Goal: Task Accomplishment & Management: Manage account settings

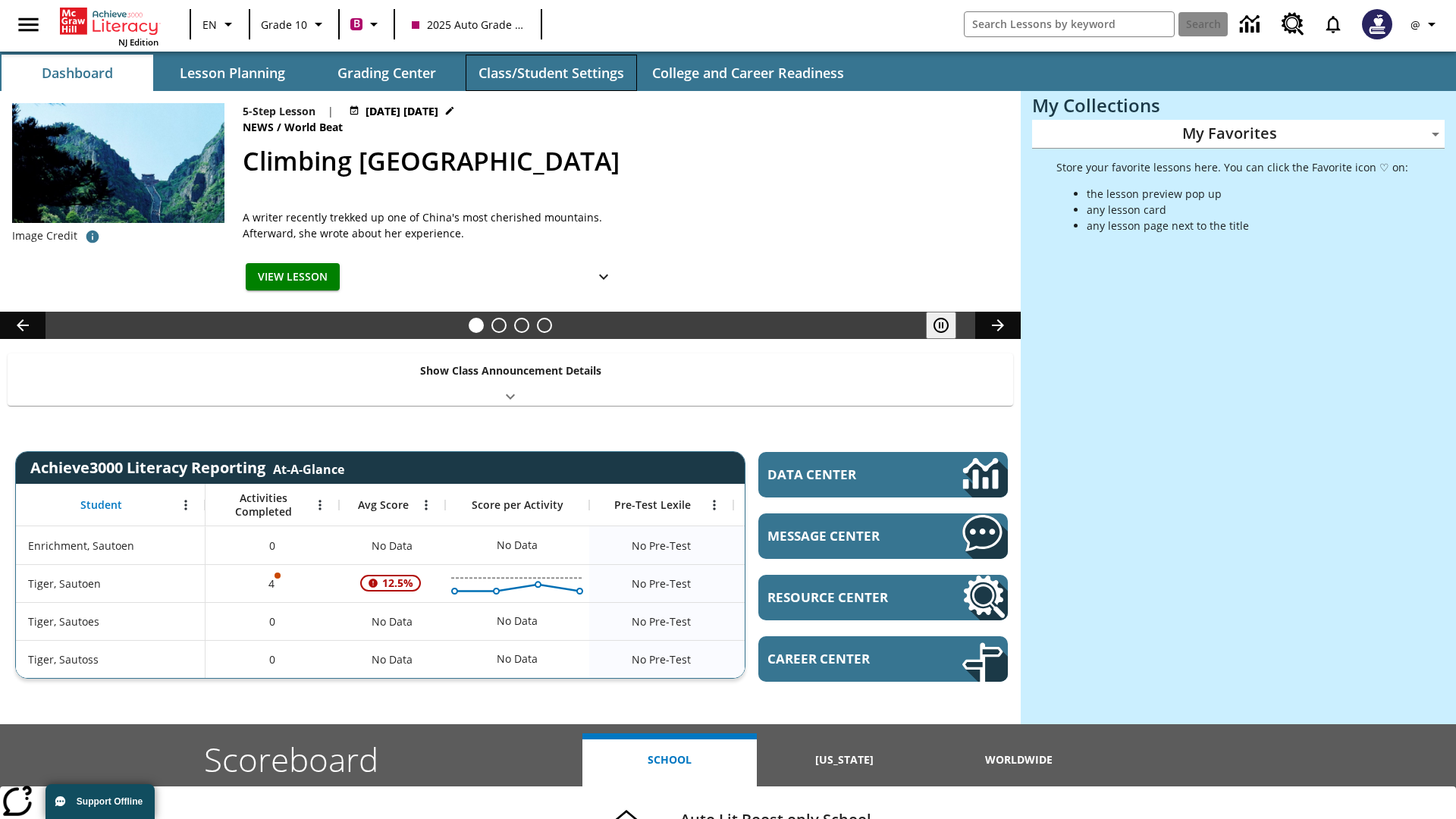
click at [551, 73] on button "Class/Student Settings" at bounding box center [551, 72] width 172 height 36
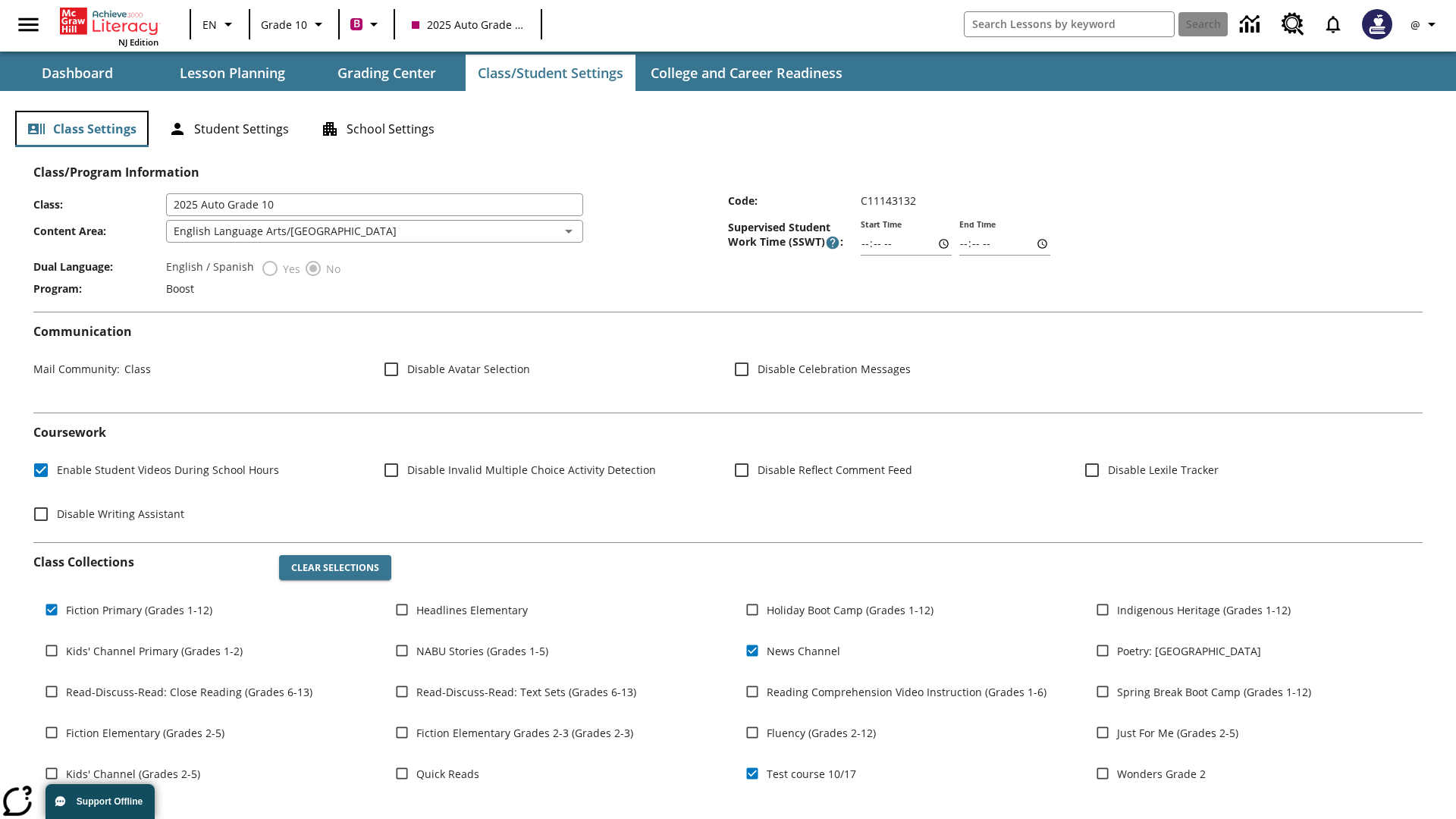
click at [82, 129] on button "Class Settings" at bounding box center [81, 128] width 133 height 36
type input "17:35"
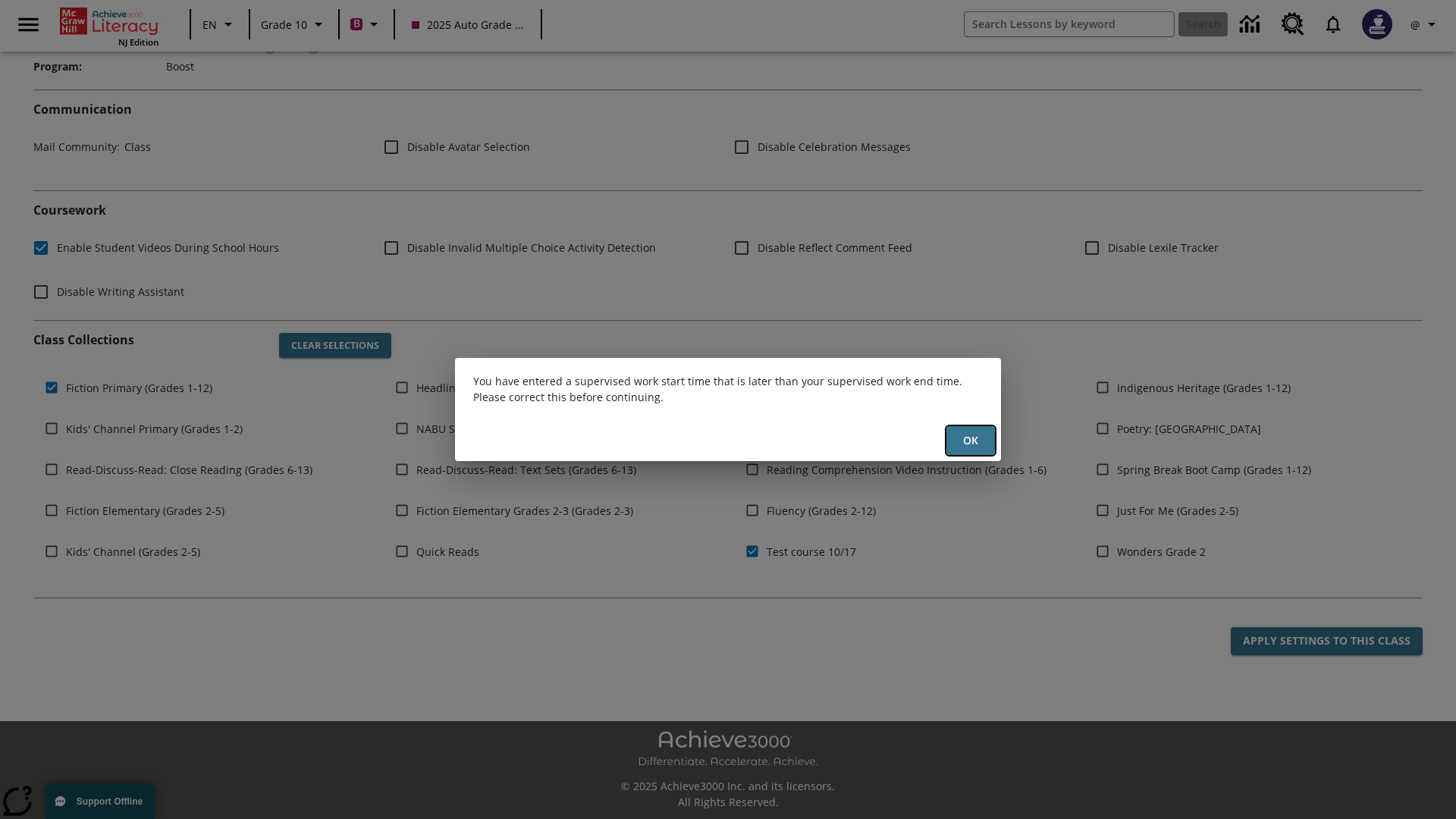
click at [971, 440] on button "Ok" at bounding box center [971, 440] width 49 height 29
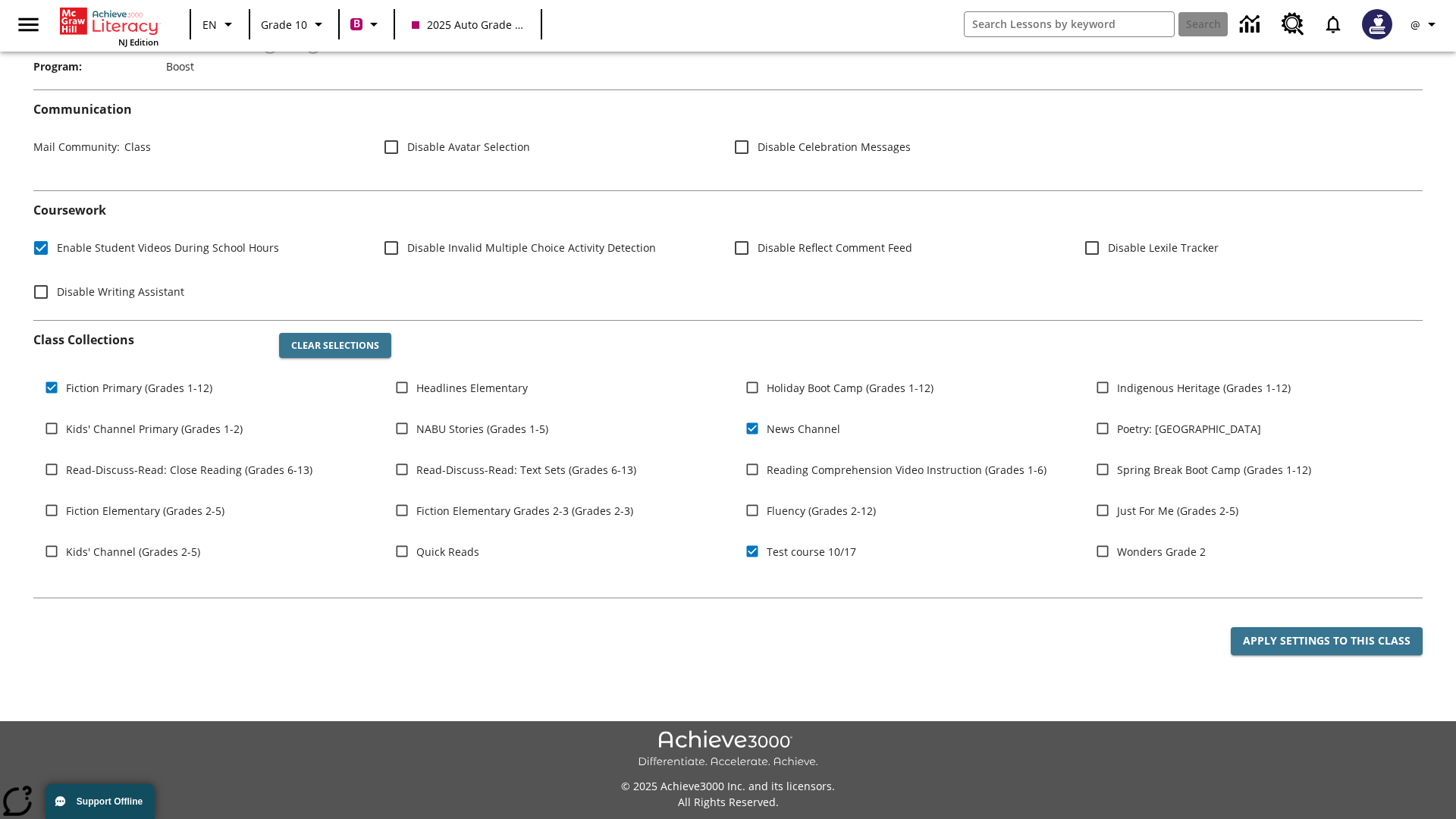
type input "17:35"
click at [1326, 641] on button "Apply Settings to this Class" at bounding box center [1326, 641] width 192 height 28
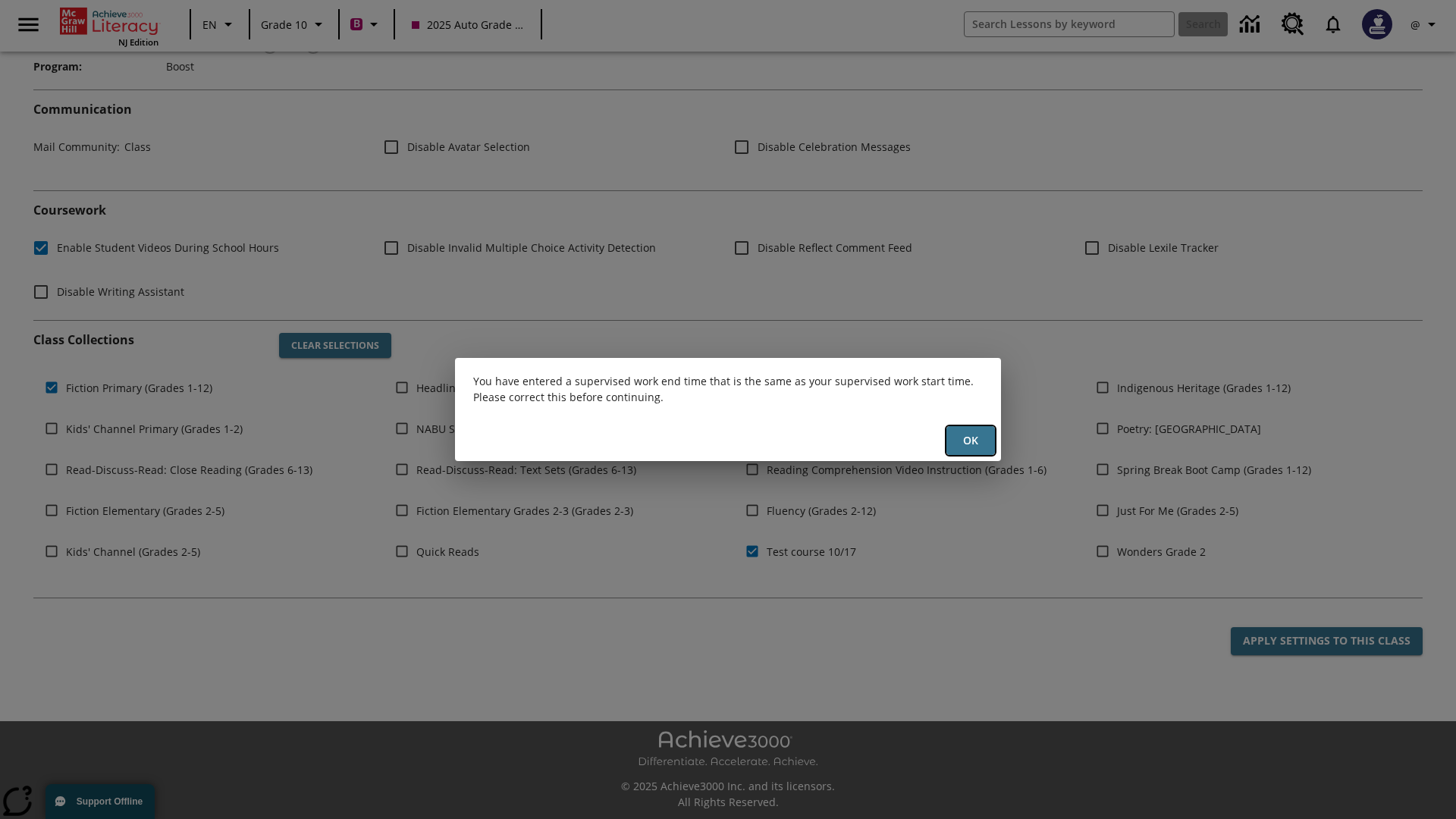
click at [971, 440] on button "Ok" at bounding box center [971, 440] width 49 height 29
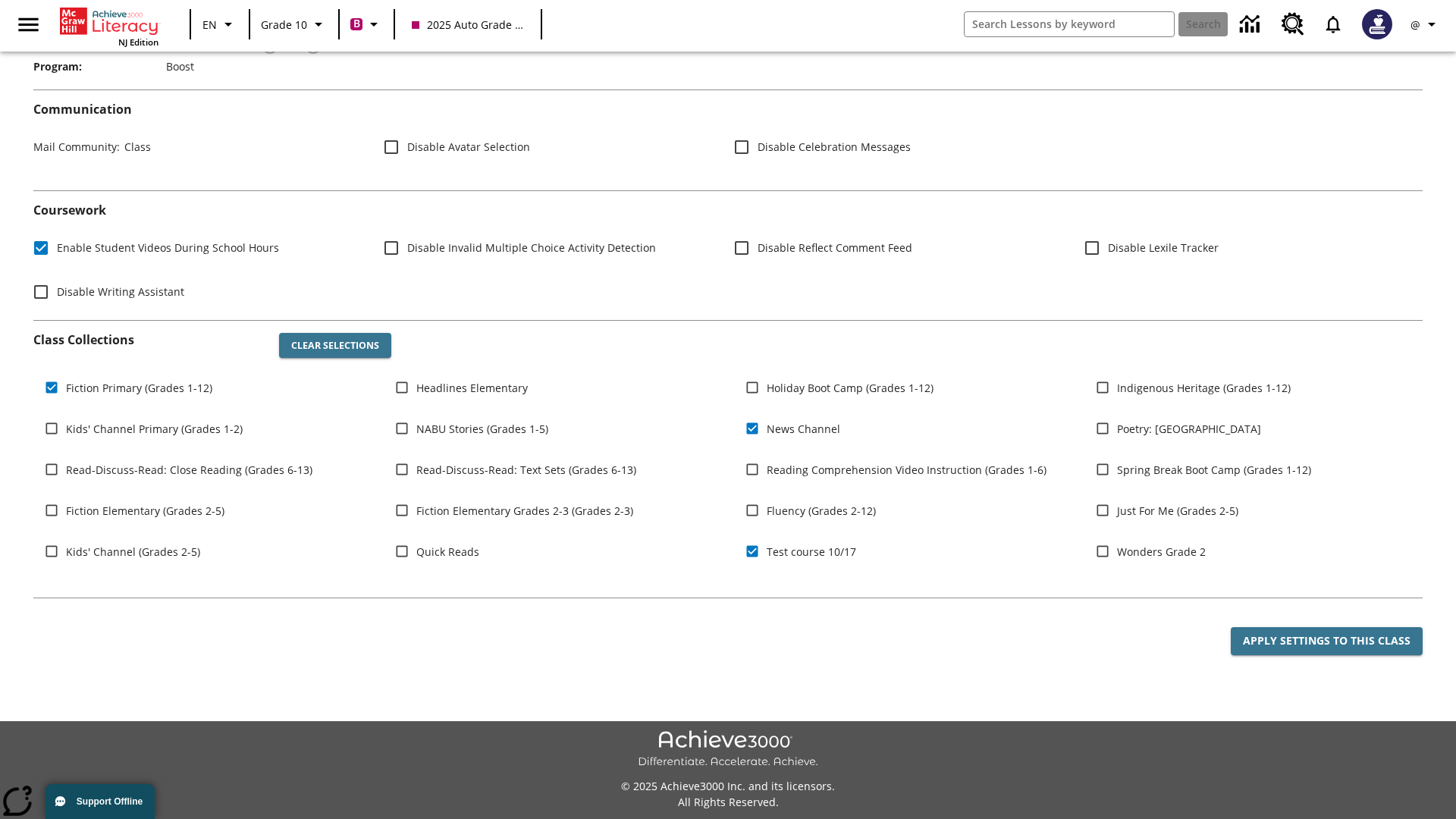
type input "23:35"
type input "23:36"
click at [1326, 641] on button "Apply Settings to this Class" at bounding box center [1326, 641] width 192 height 28
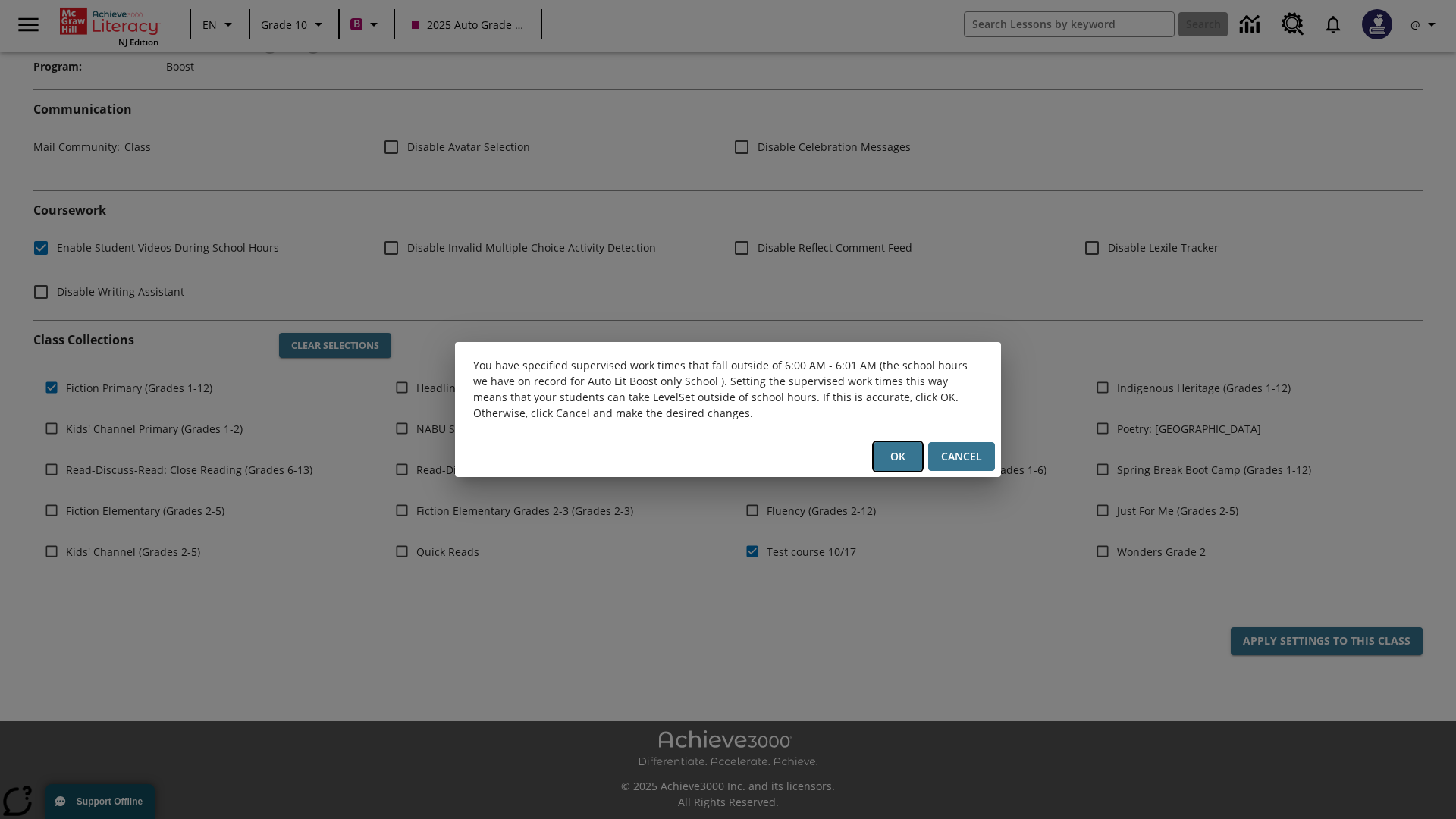
click at [898, 456] on button "Ok" at bounding box center [898, 456] width 49 height 29
